Goal: Transaction & Acquisition: Subscribe to service/newsletter

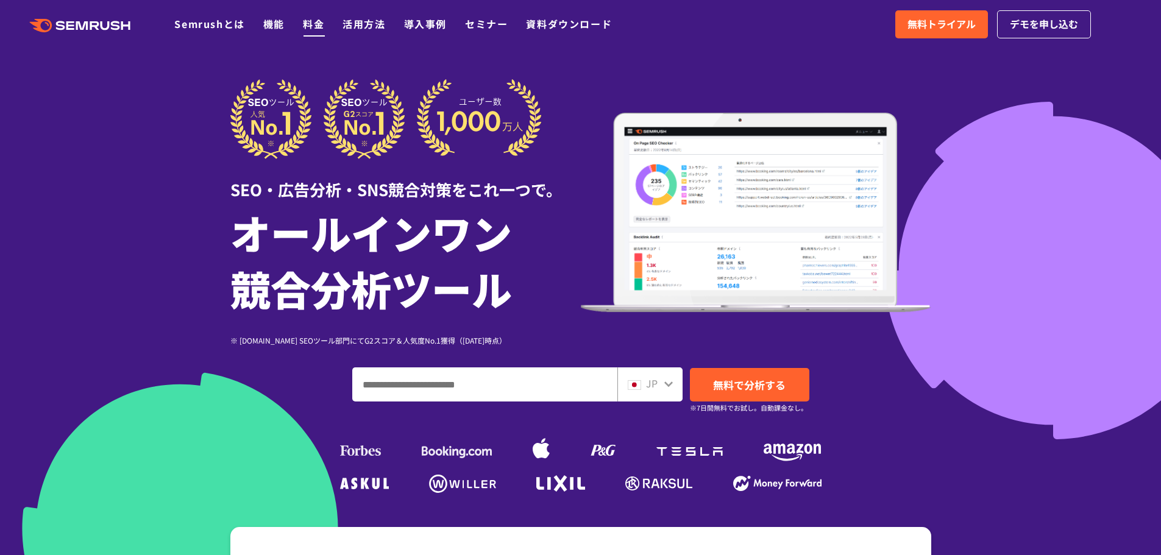
click at [314, 26] on link "料金" at bounding box center [313, 23] width 21 height 15
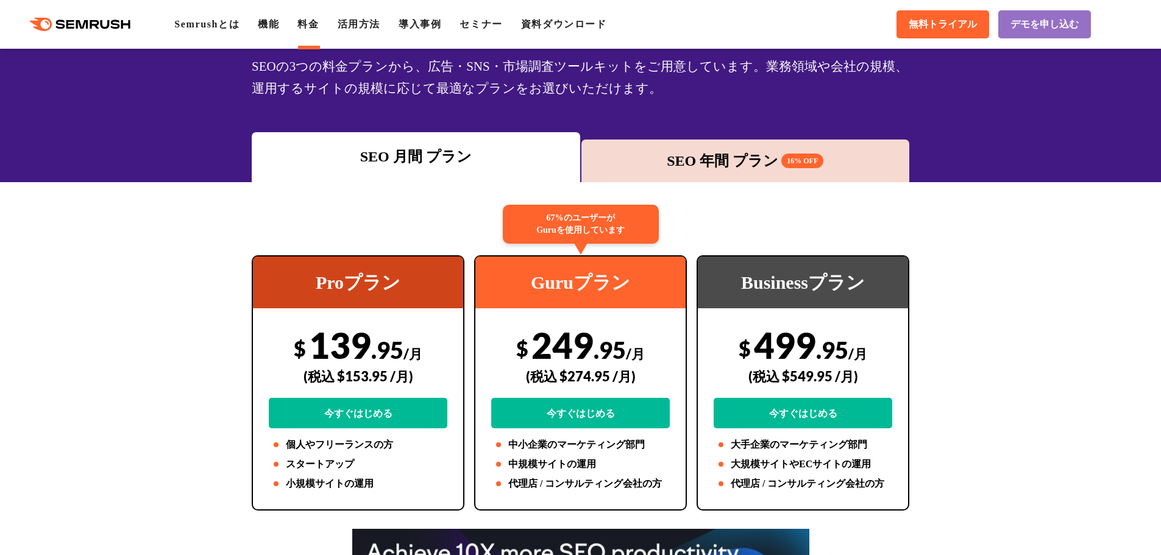
scroll to position [122, 0]
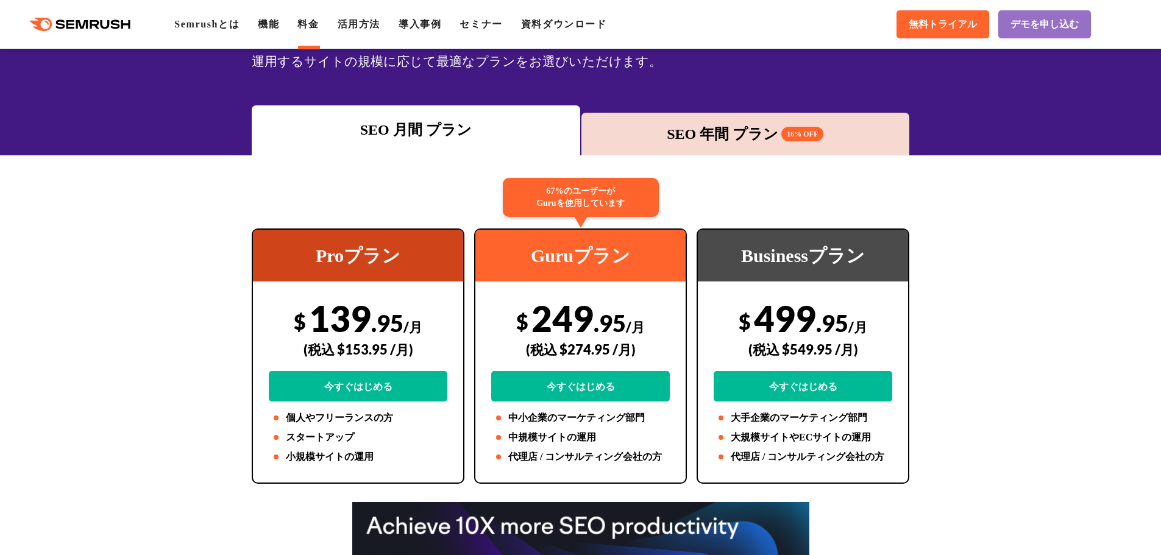
drag, startPoint x: 230, startPoint y: 324, endPoint x: 203, endPoint y: 319, distance: 27.1
drag, startPoint x: 311, startPoint y: 324, endPoint x: 399, endPoint y: 324, distance: 87.1
click at [399, 324] on div "$ 139 .95 /月 (税込 $153.95 /月) 今すぐはじめる" at bounding box center [358, 349] width 179 height 105
copy div "139 .95"
